Goal: Task Accomplishment & Management: Manage account settings

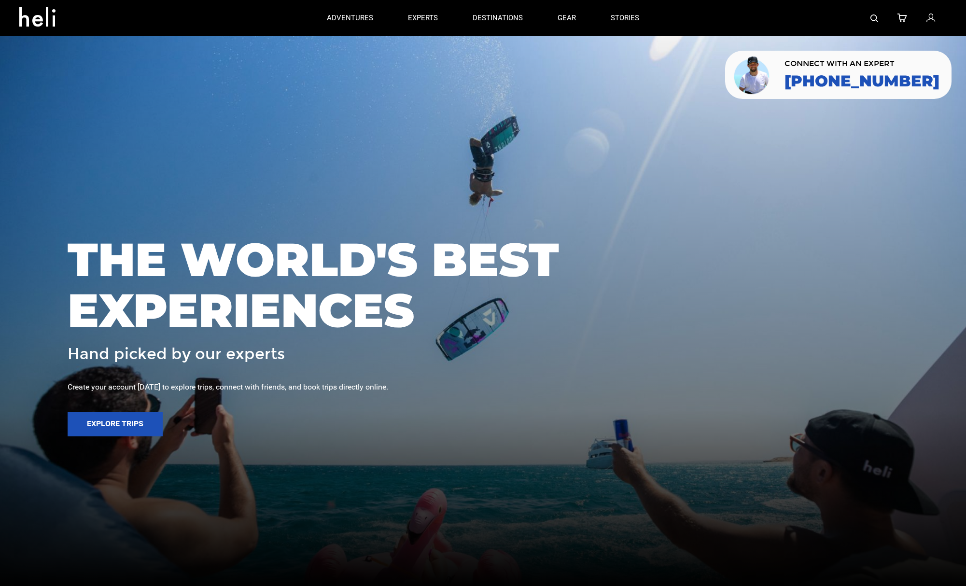
click at [932, 15] on icon at bounding box center [931, 18] width 9 height 13
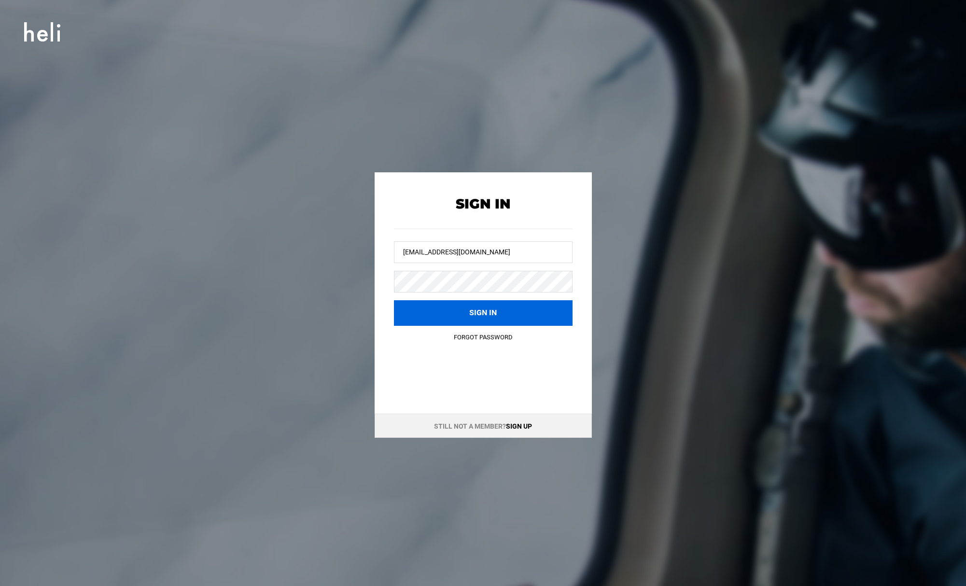
click at [504, 305] on button "Sign in" at bounding box center [483, 313] width 179 height 26
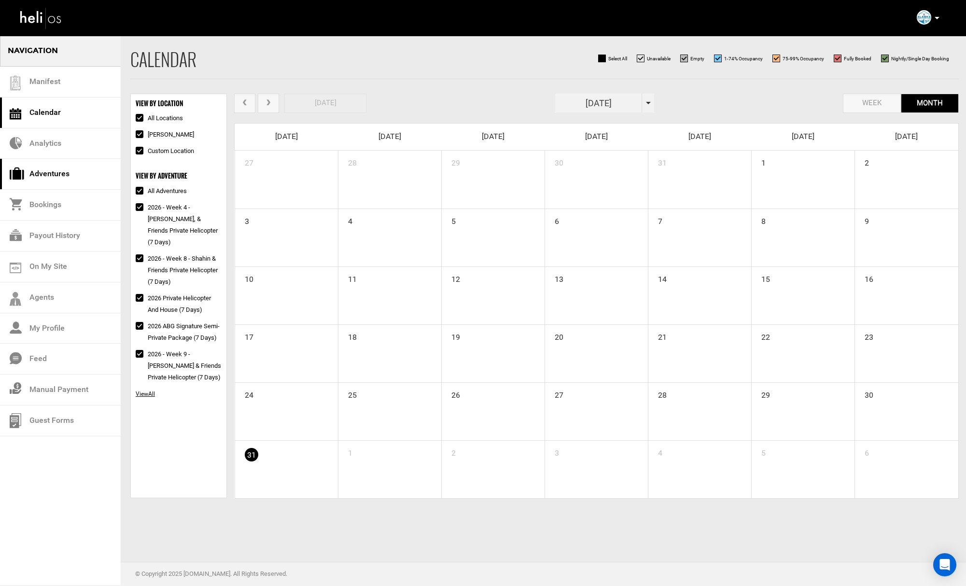
click at [69, 176] on link "Adventures" at bounding box center [60, 174] width 121 height 31
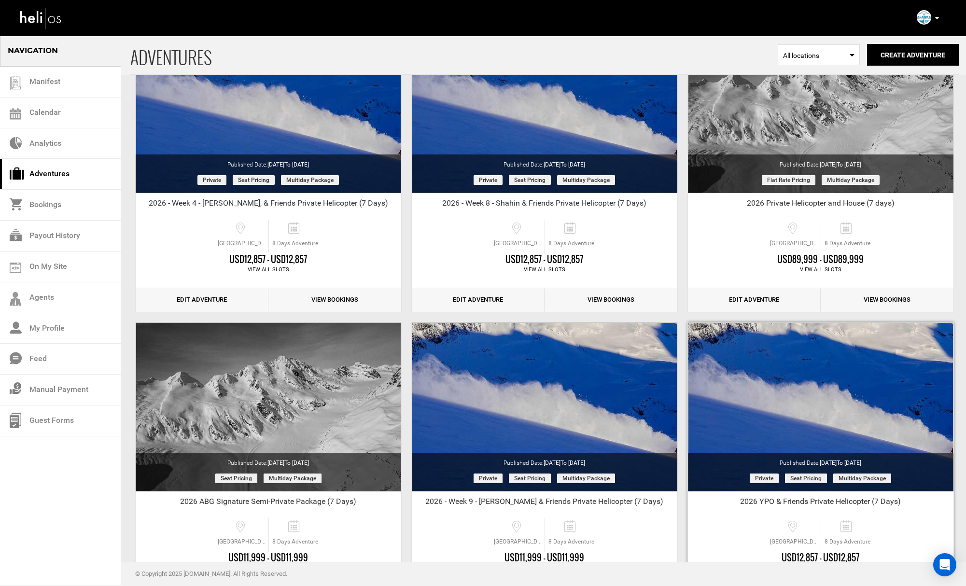
scroll to position [185, 0]
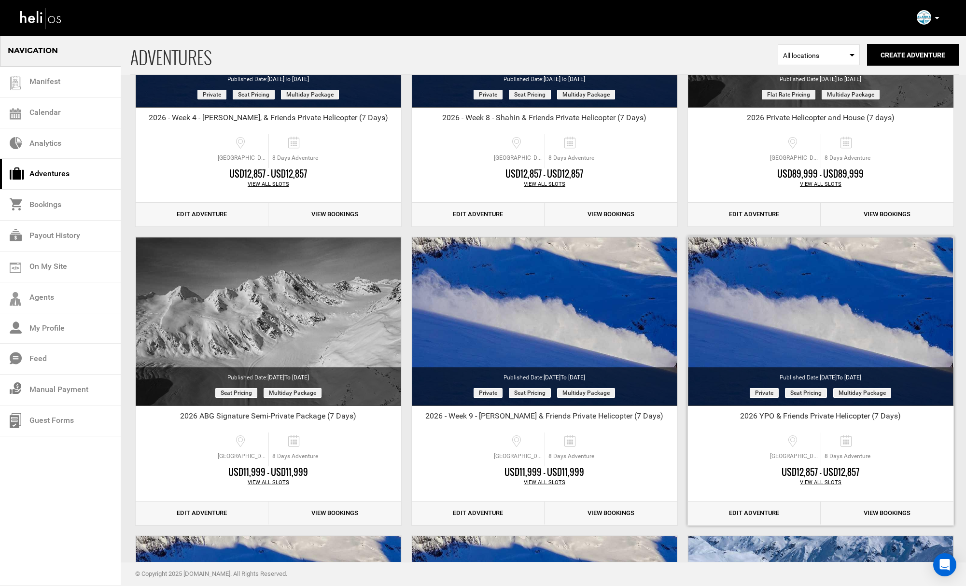
click at [880, 515] on link "View Bookings" at bounding box center [887, 514] width 133 height 24
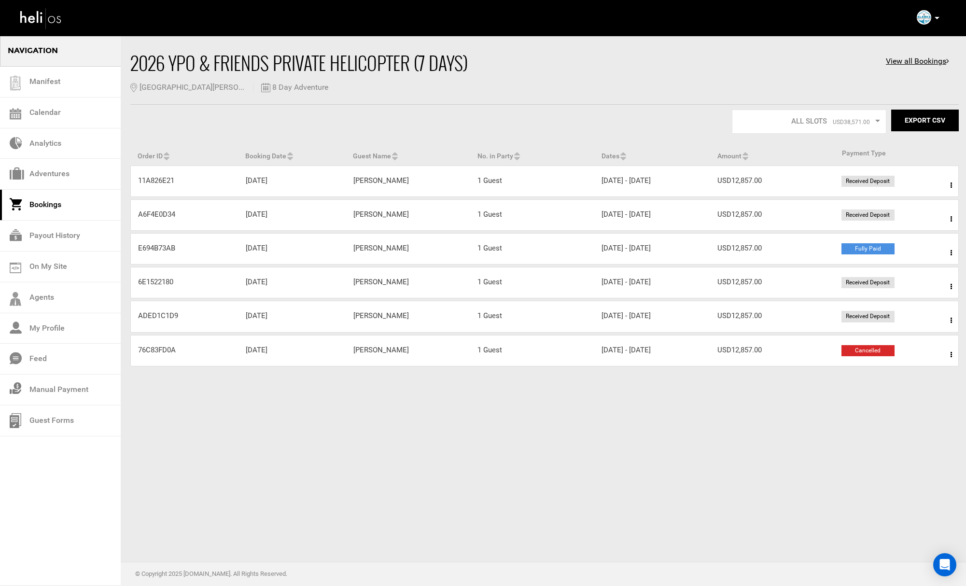
click at [752, 351] on div "Amount USD12,857.00" at bounding box center [772, 350] width 124 height 10
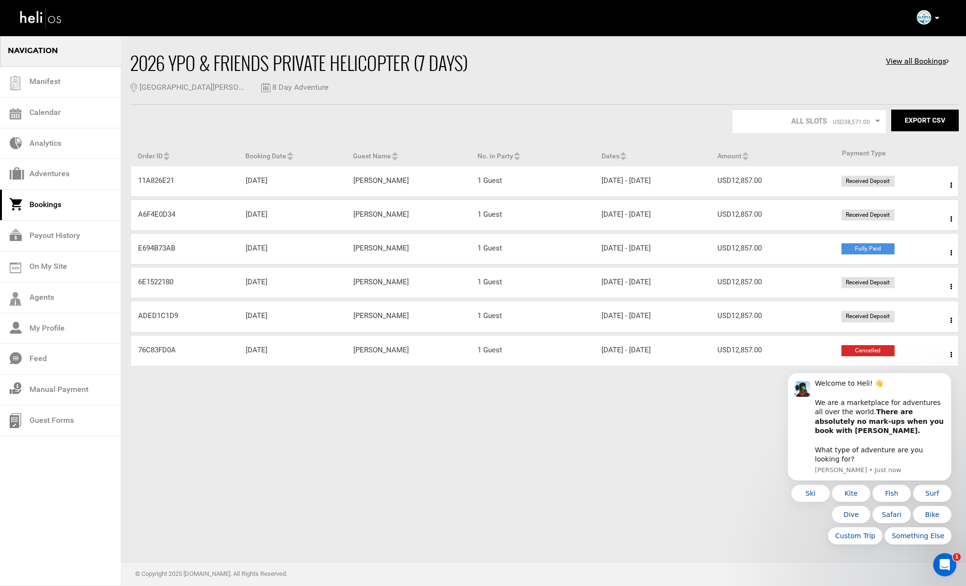
click at [949, 355] on span at bounding box center [952, 355] width 12 height 24
click at [948, 379] on icon "Dismiss notification" at bounding box center [949, 375] width 5 height 5
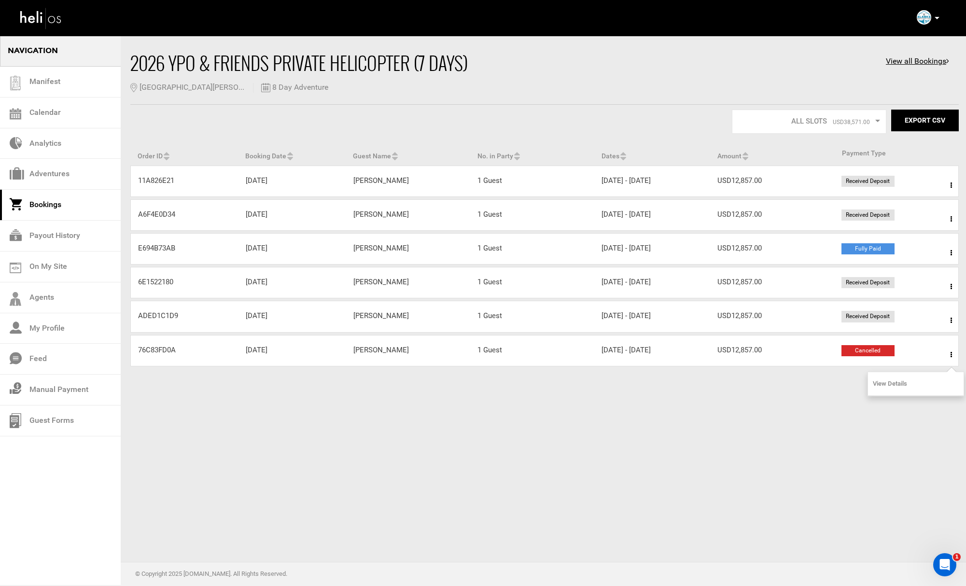
click at [907, 385] on link "View Details" at bounding box center [916, 384] width 96 height 24
click at [61, 117] on link "Calendar" at bounding box center [60, 113] width 121 height 31
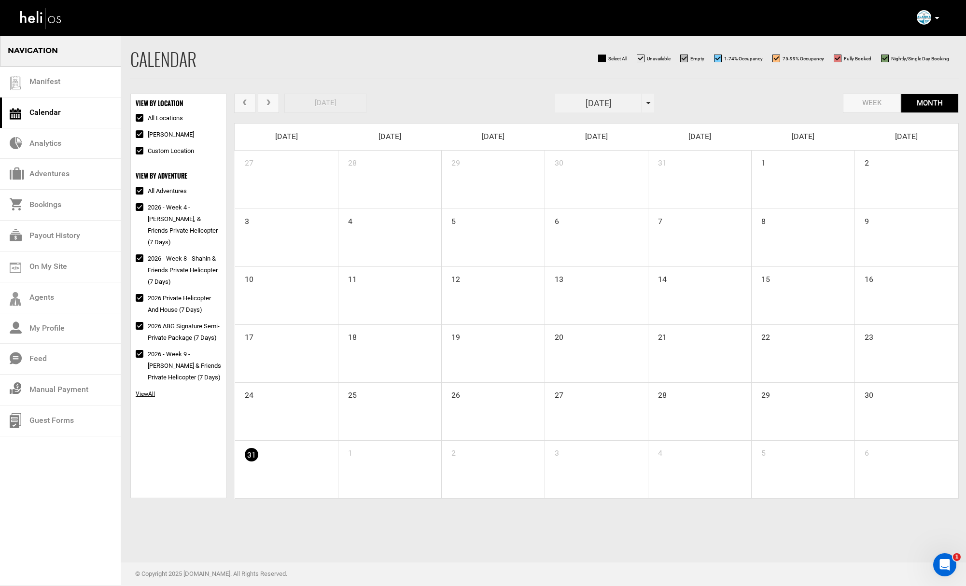
click at [270, 104] on span "next" at bounding box center [268, 102] width 9 height 7
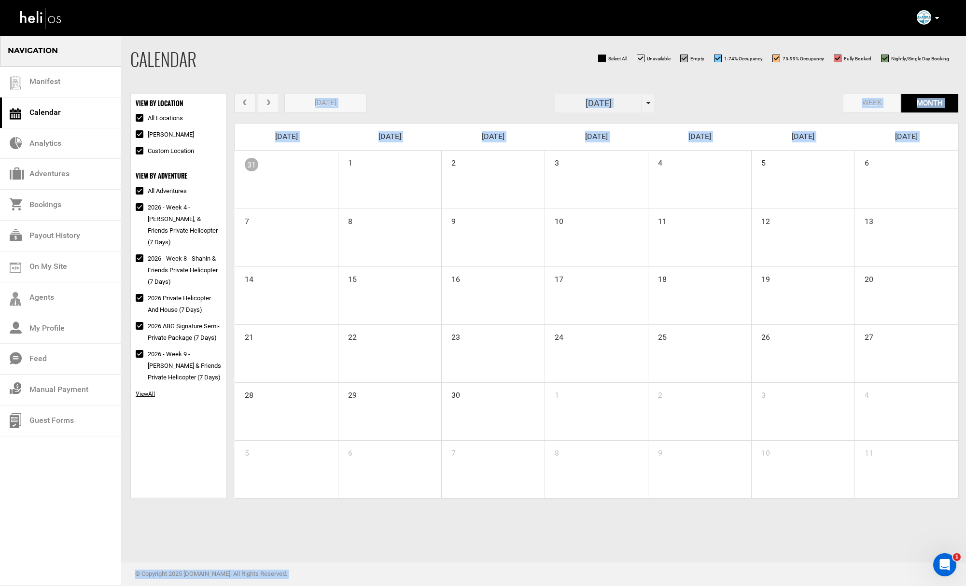
click at [270, 104] on span "next" at bounding box center [268, 102] width 9 height 7
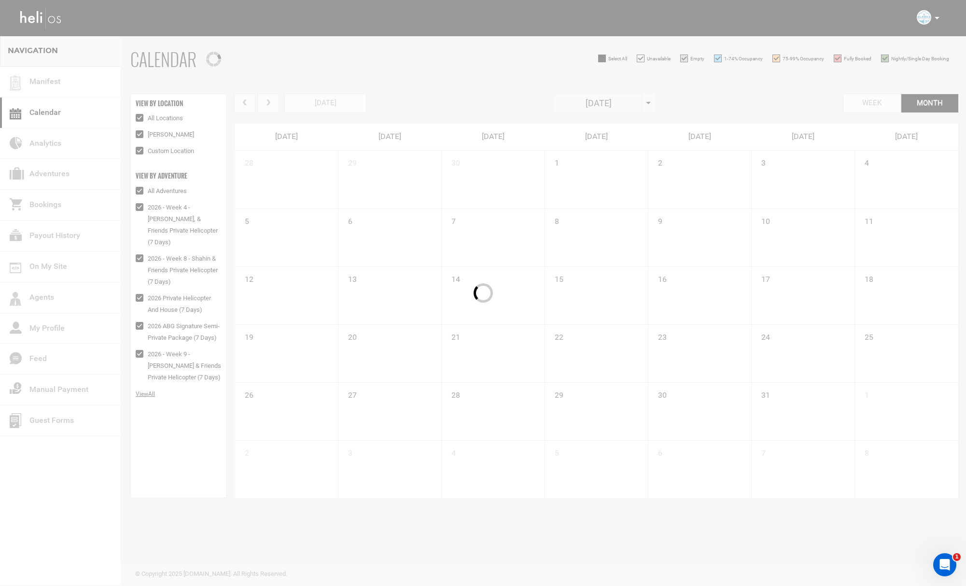
click at [270, 104] on div at bounding box center [483, 293] width 966 height 586
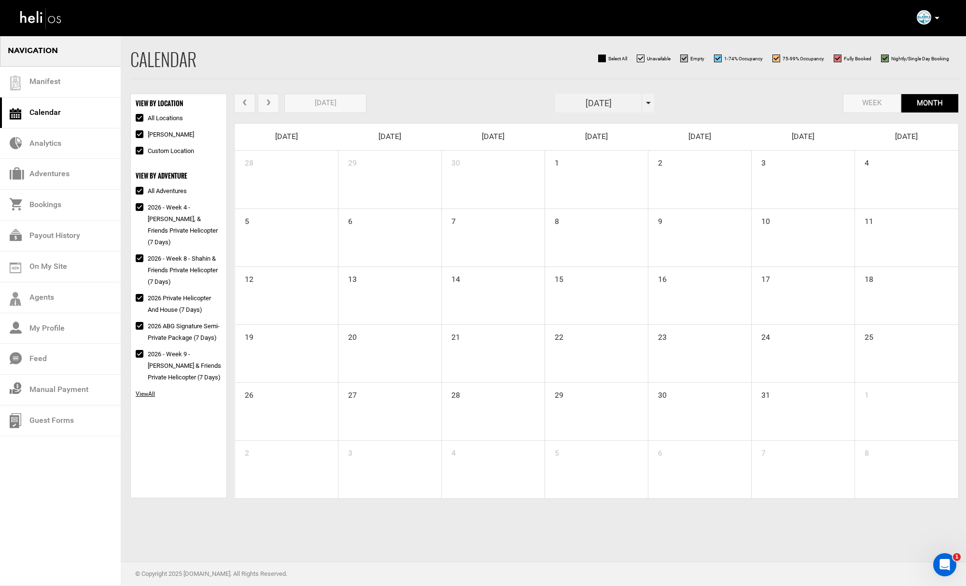
click at [270, 104] on span "next" at bounding box center [268, 102] width 9 height 7
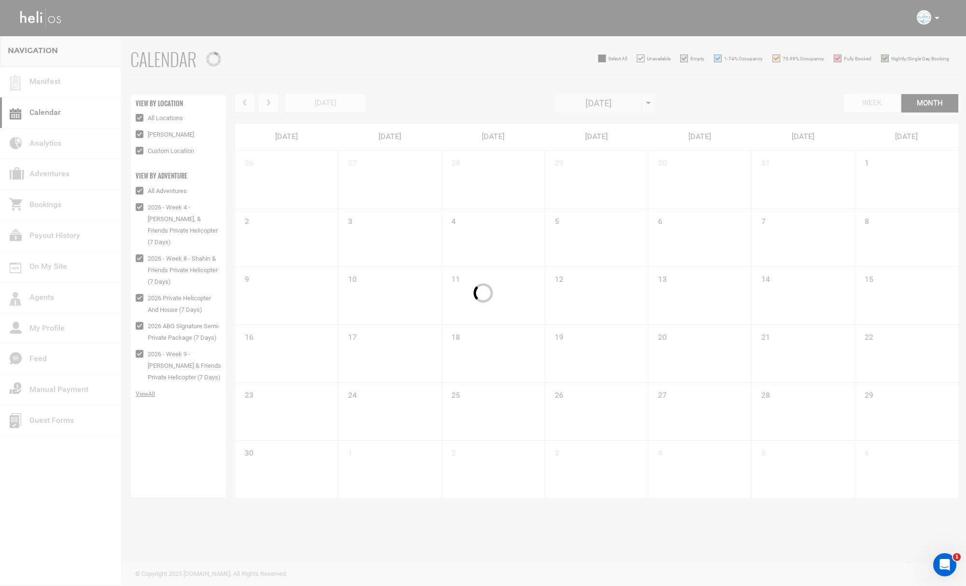
click at [270, 104] on span "next" at bounding box center [268, 102] width 9 height 7
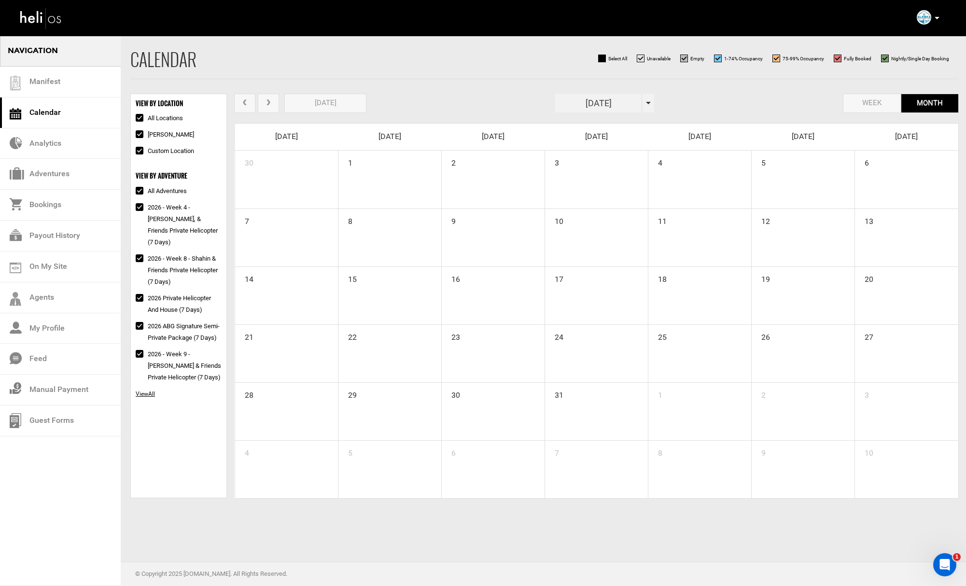
click at [270, 104] on span "next" at bounding box center [268, 102] width 9 height 7
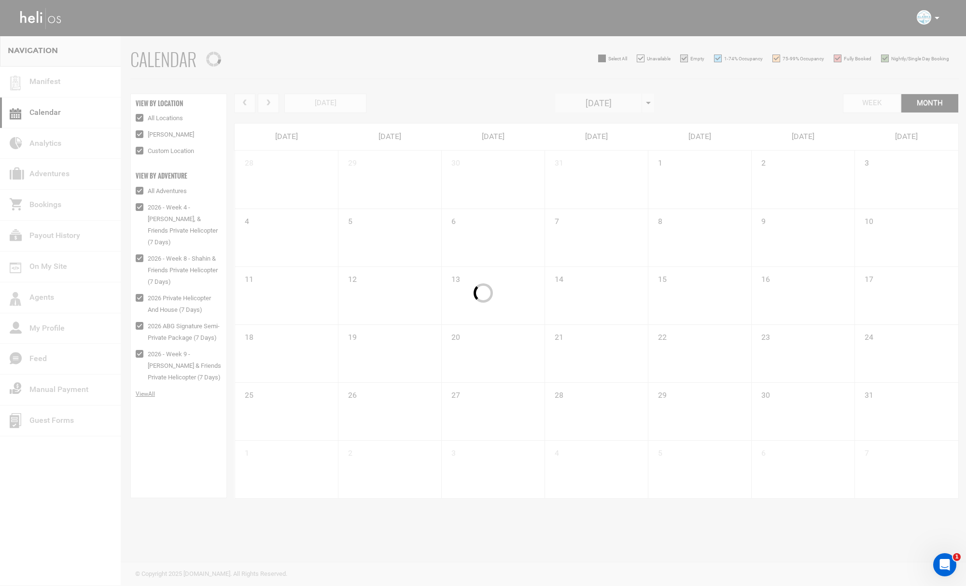
click at [270, 104] on span "next" at bounding box center [268, 102] width 9 height 7
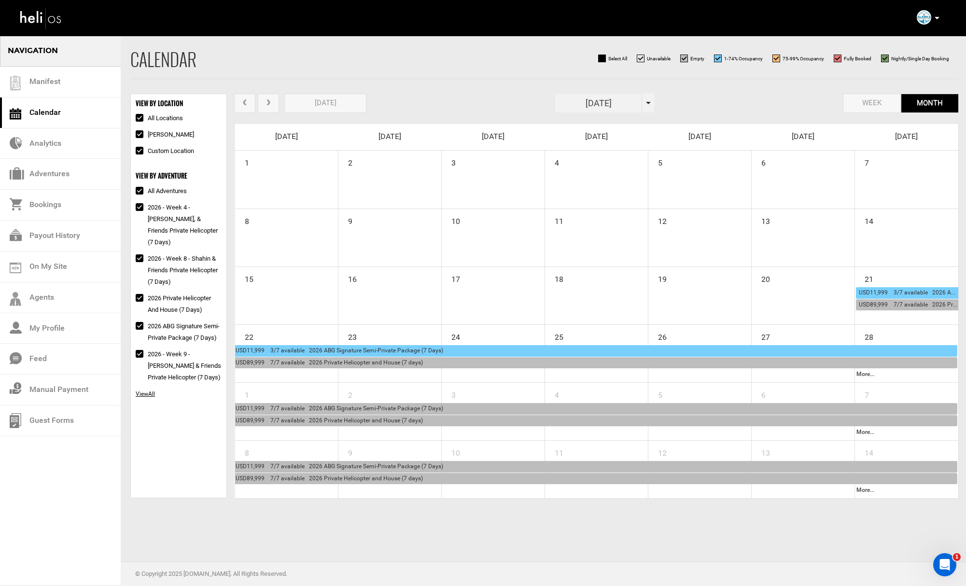
click at [270, 104] on span "next" at bounding box center [268, 102] width 9 height 7
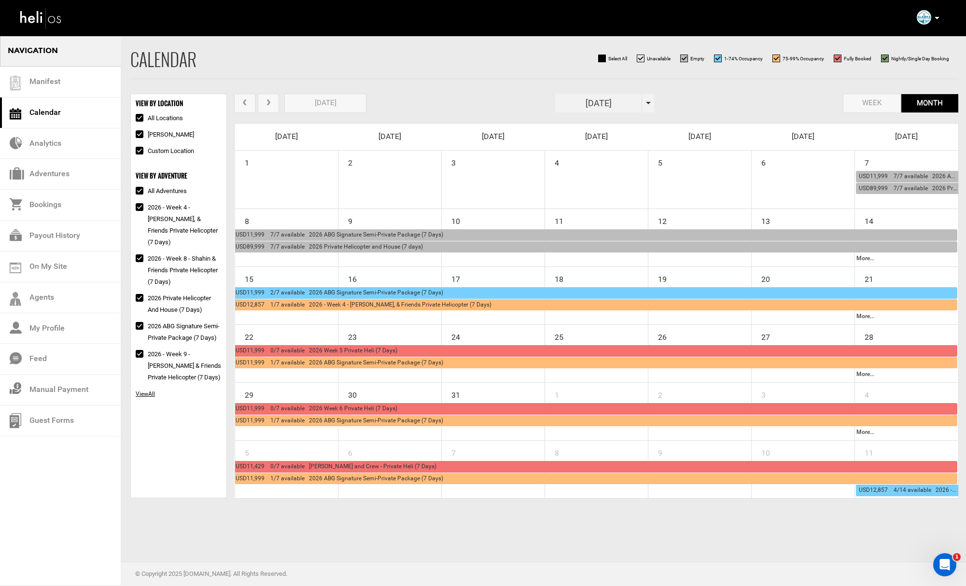
click at [270, 104] on span "next" at bounding box center [268, 102] width 9 height 7
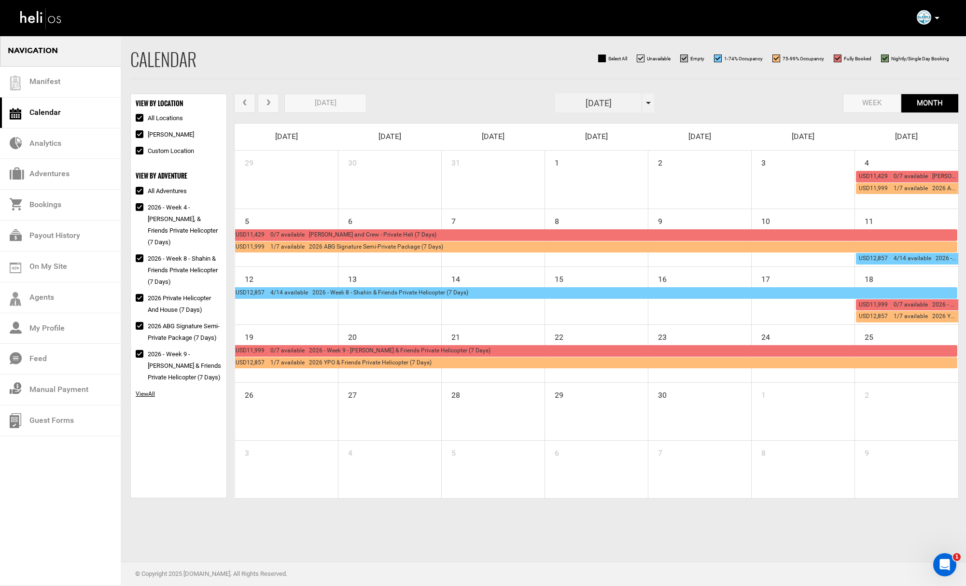
click at [353, 366] on div "USD12,857 1/7 available 2026 YPO & Friends Private Helicopter (7 Days)" at bounding box center [595, 363] width 719 height 11
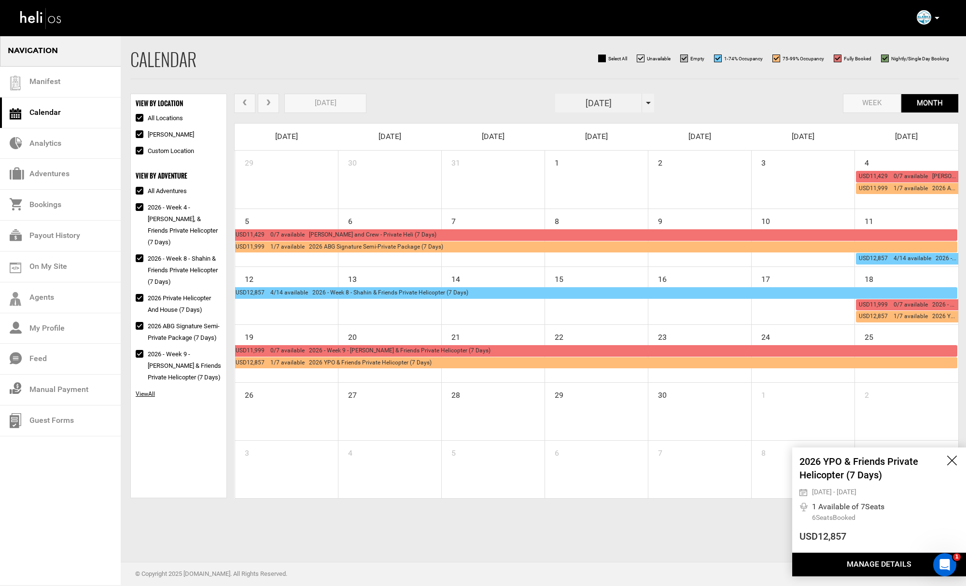
click at [851, 558] on button "Manage Details" at bounding box center [880, 565] width 174 height 24
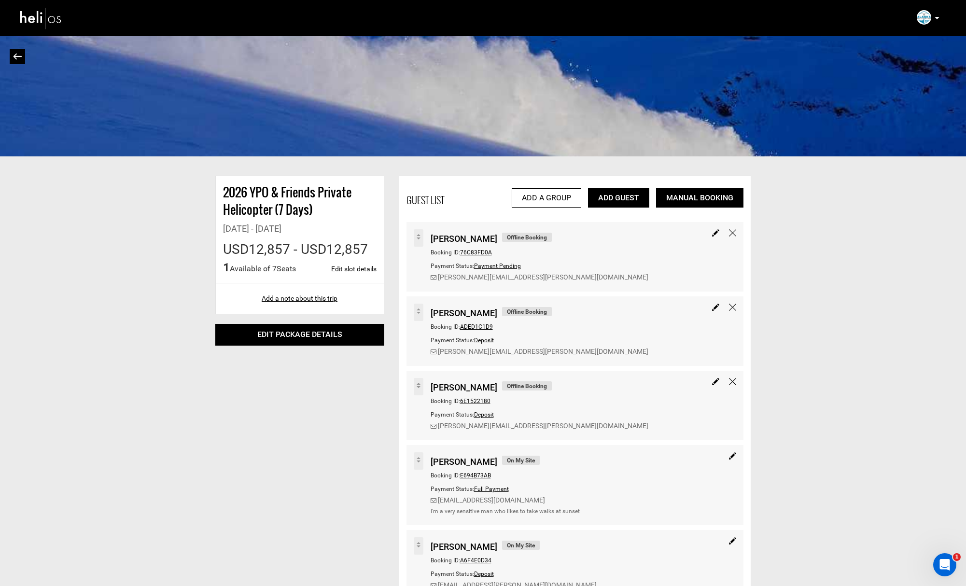
click at [733, 231] on img at bounding box center [732, 232] width 7 height 7
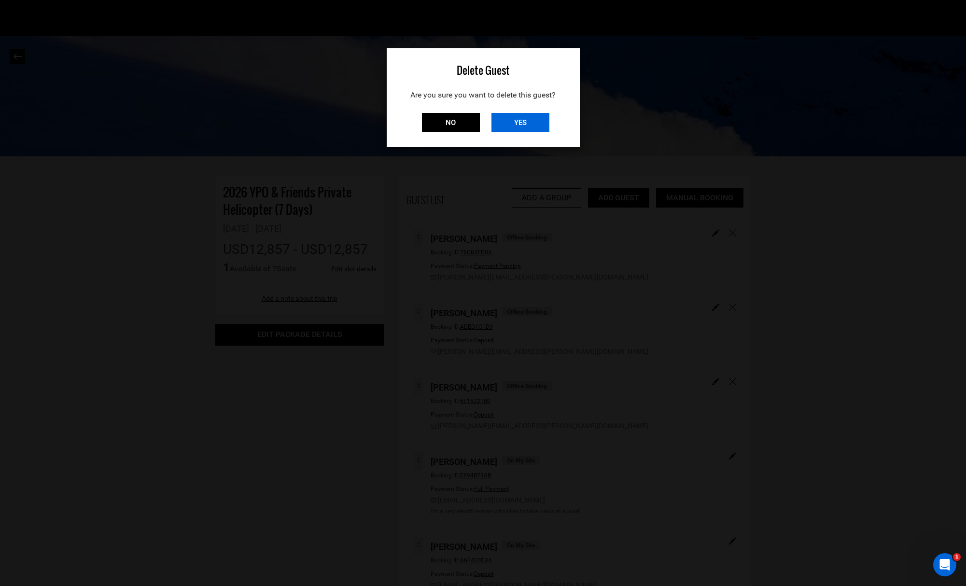
click at [536, 124] on input "YES" at bounding box center [521, 122] width 58 height 19
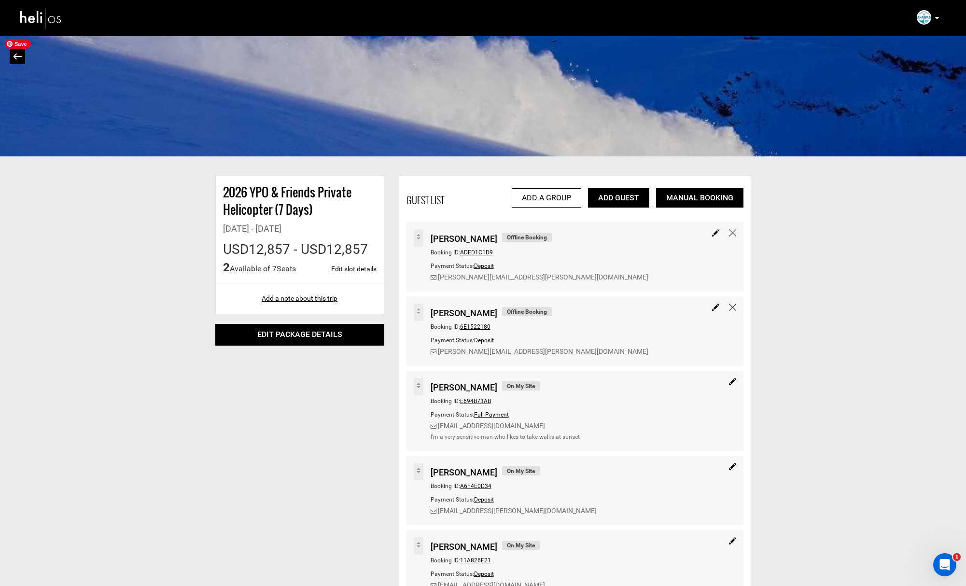
click at [11, 54] on link at bounding box center [17, 56] width 15 height 15
